Goal: Check status: Check status

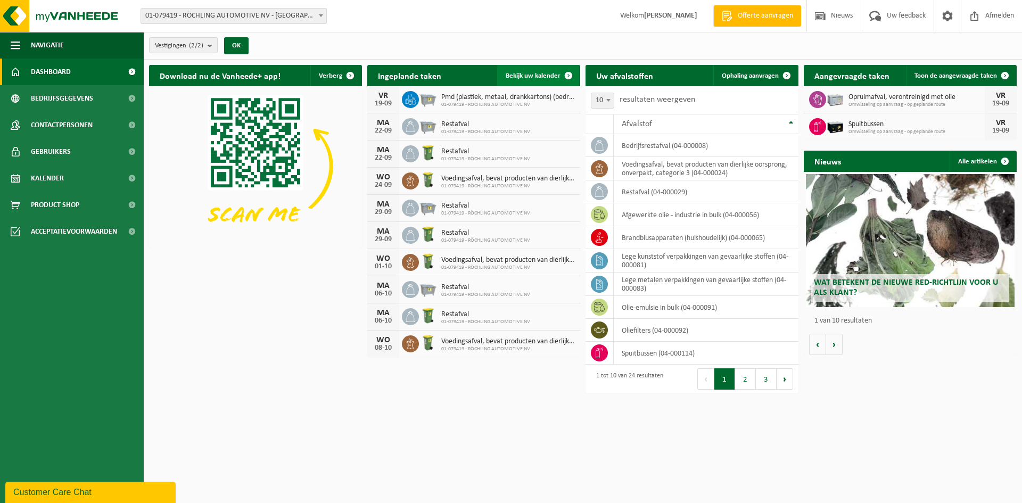
click at [545, 77] on span "Bekijk uw kalender" at bounding box center [533, 75] width 55 height 7
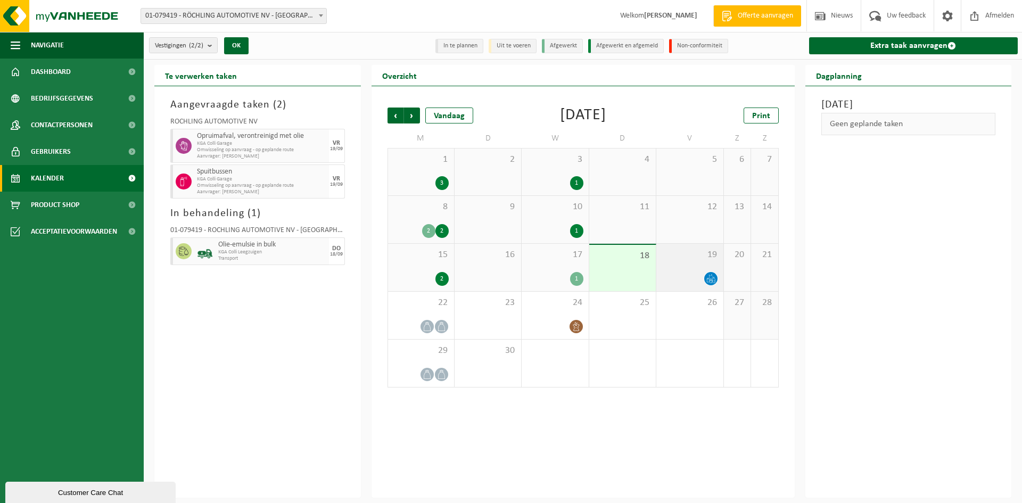
click at [711, 279] on icon at bounding box center [710, 278] width 9 height 9
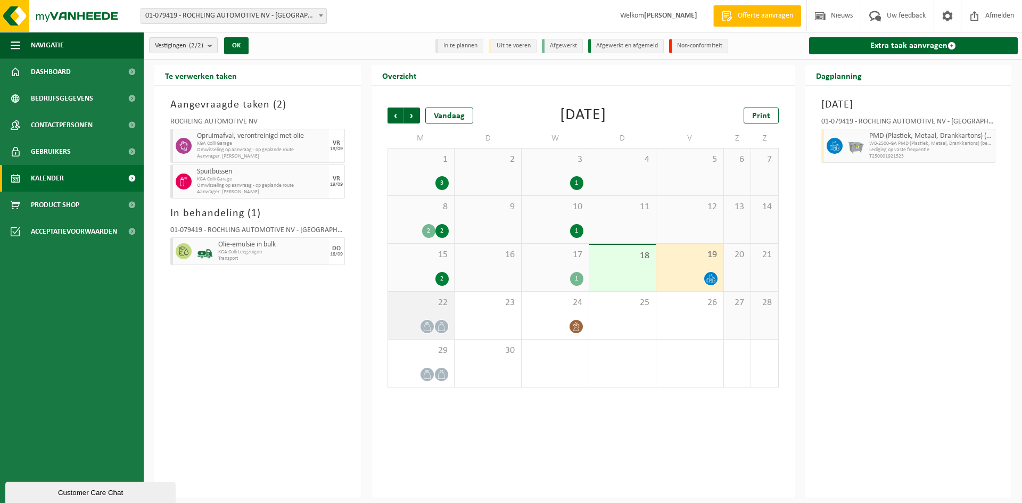
click at [441, 325] on icon at bounding box center [441, 326] width 9 height 9
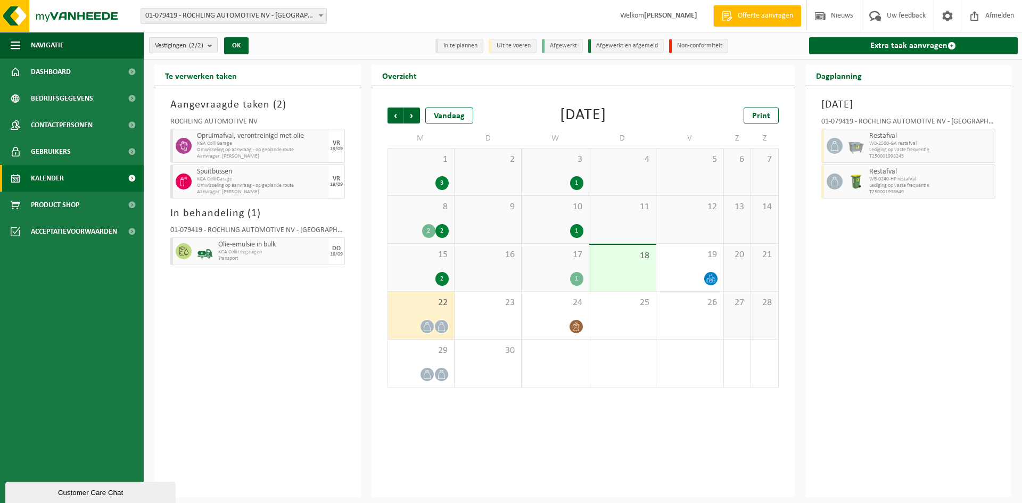
click at [868, 320] on div "Maandag 22 september 2025 01-079419 - RÖCHLING AUTOMOTIVE NV - GIJZEGEM Restafv…" at bounding box center [908, 292] width 207 height 412
click at [573, 282] on div "1" at bounding box center [576, 279] width 13 height 14
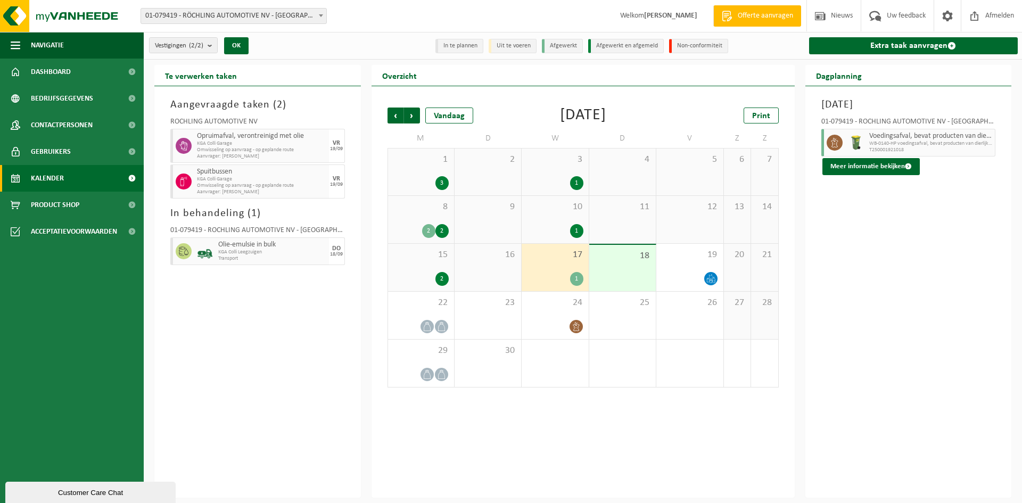
click at [578, 184] on div "1" at bounding box center [576, 183] width 13 height 14
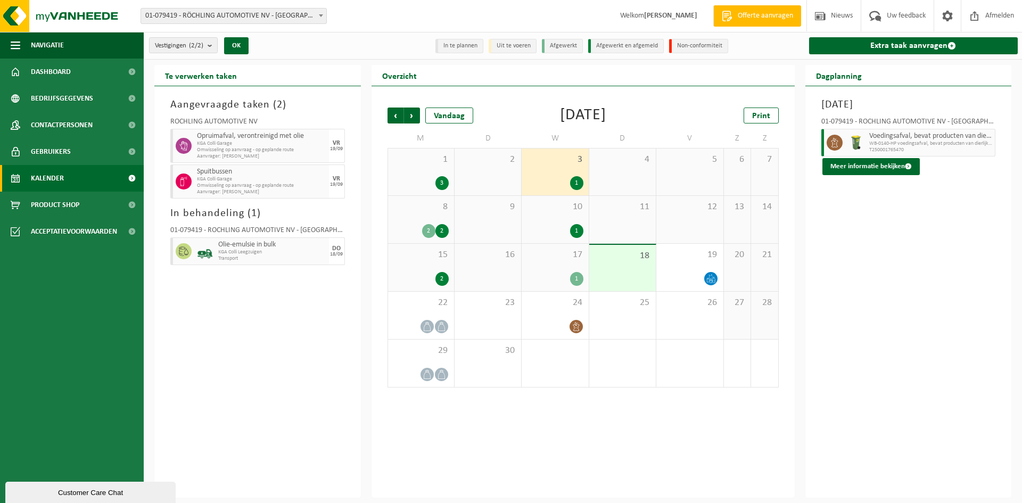
click at [571, 280] on div "1" at bounding box center [576, 279] width 13 height 14
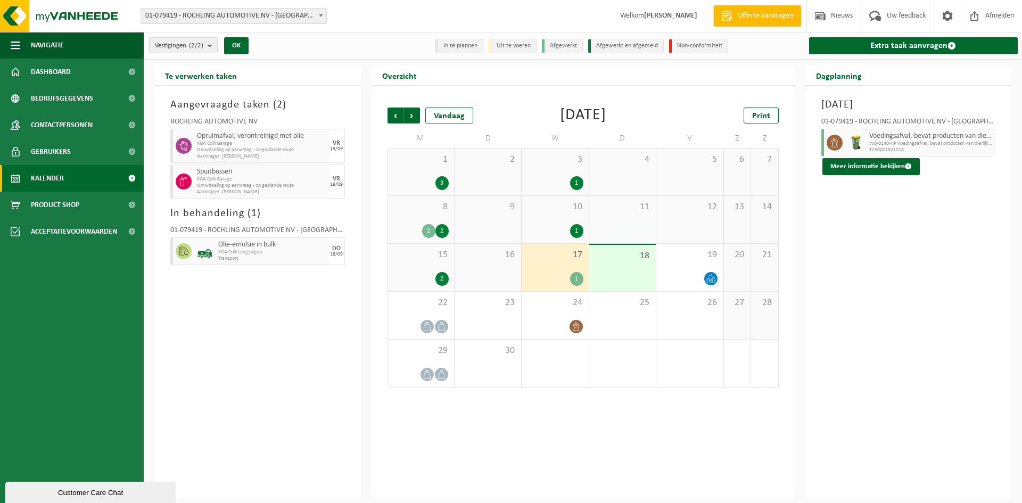
click at [445, 181] on div "3" at bounding box center [441, 183] width 13 height 14
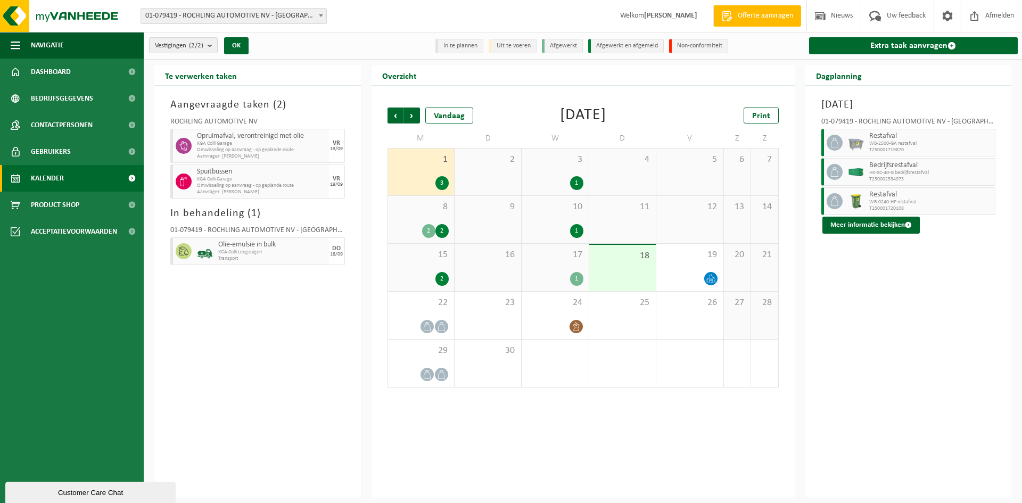
click at [427, 231] on div "2" at bounding box center [428, 231] width 13 height 14
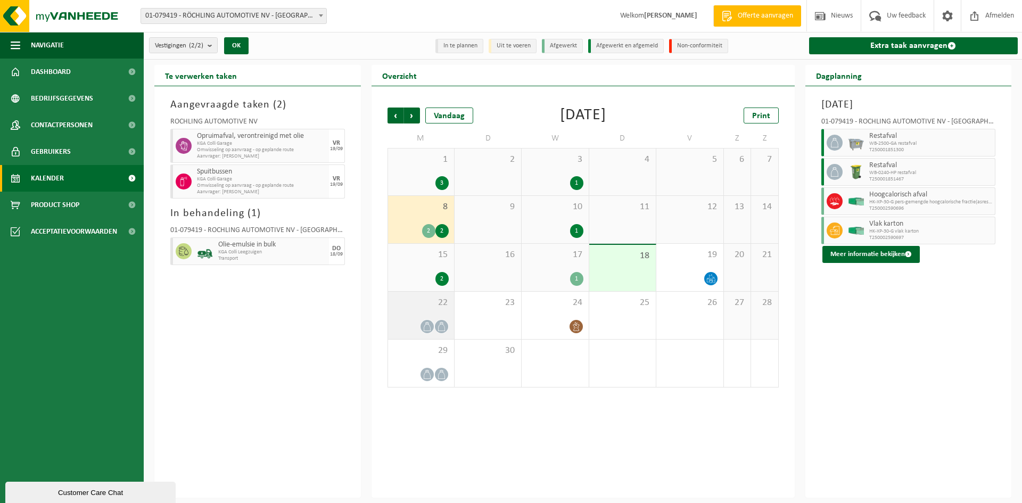
click at [438, 329] on icon at bounding box center [441, 326] width 9 height 9
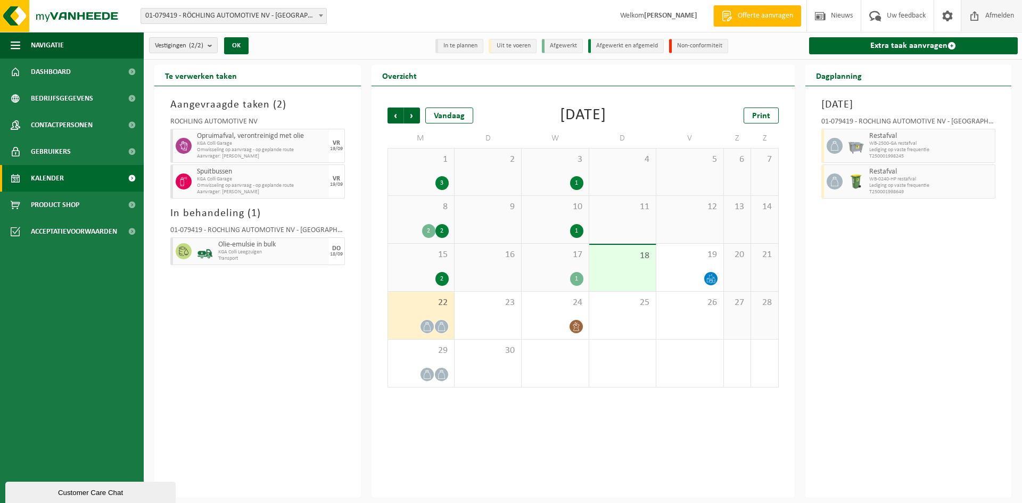
click at [1004, 17] on span "Afmelden" at bounding box center [1000, 15] width 34 height 31
